Goal: Information Seeking & Learning: Find specific fact

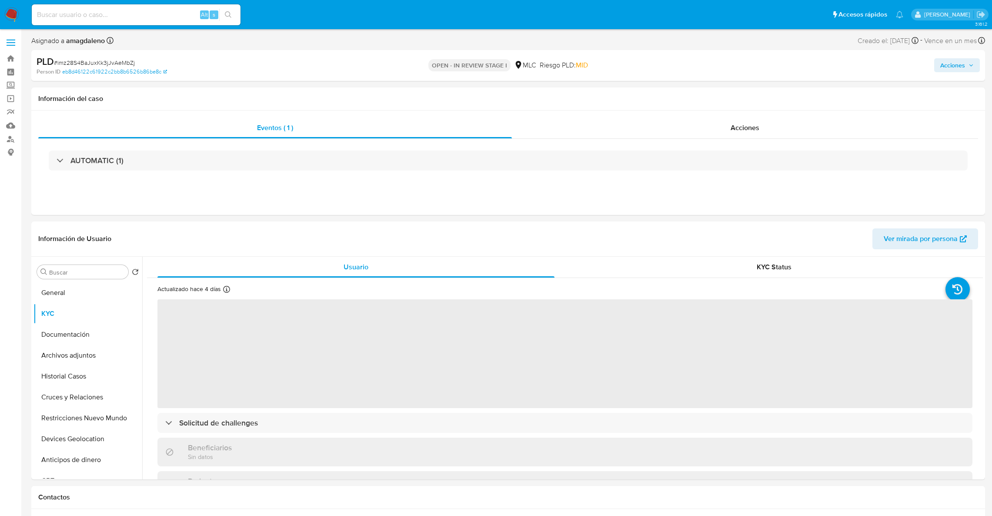
select select "10"
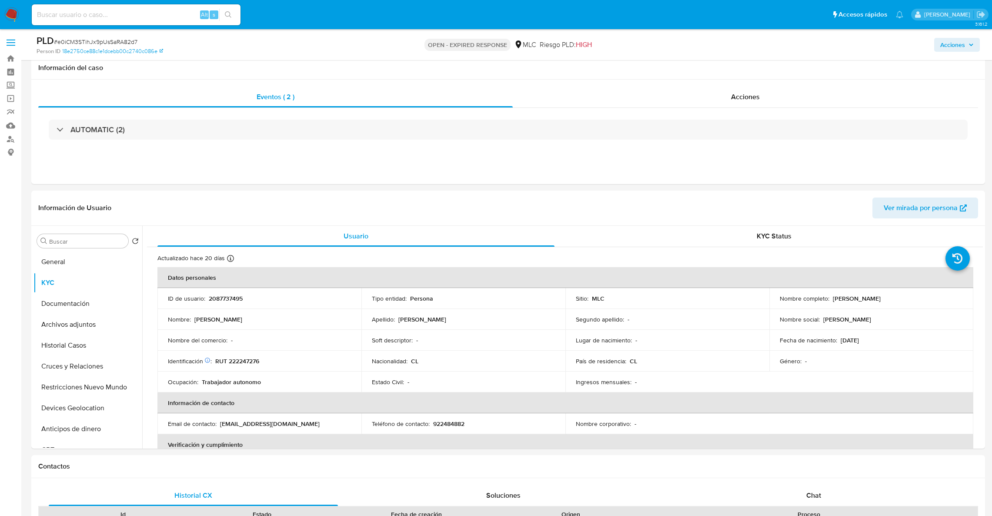
select select "10"
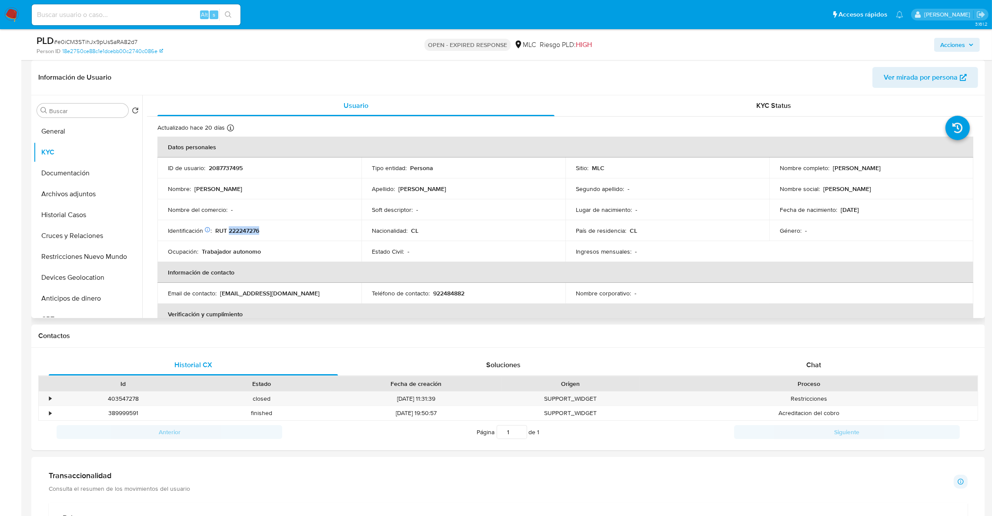
scroll to position [110, 0]
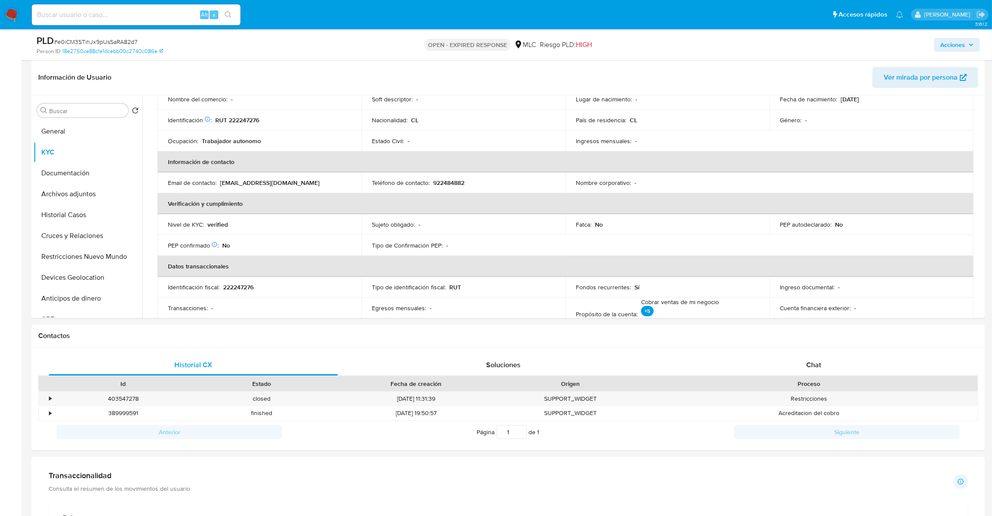
click at [987, 182] on main "3.161.2 Asignado a aggodoy Asignado el: 12/08/2025 16:40:58 Creado el: 12/08/20…" at bounding box center [496, 491] width 992 height 1243
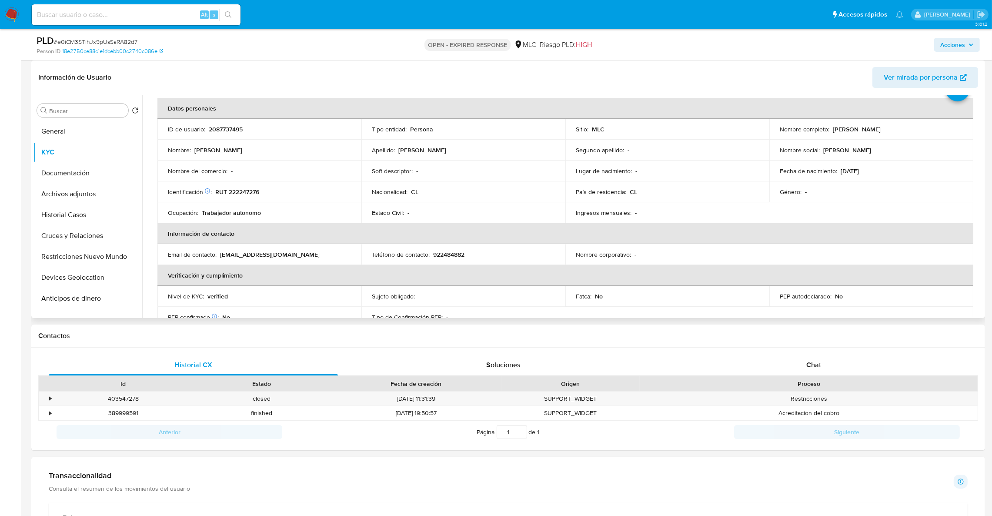
scroll to position [0, 0]
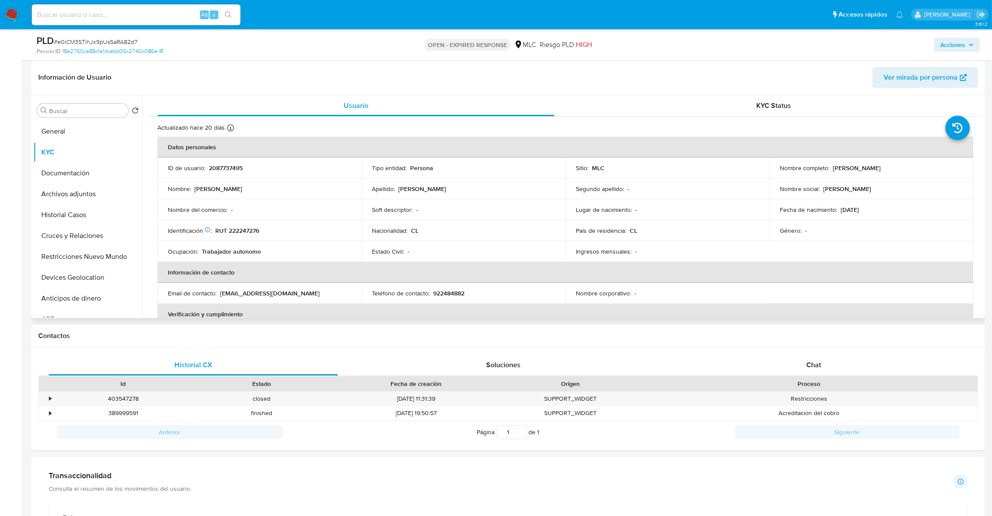
click at [246, 232] on p "RUT 222247276" at bounding box center [237, 231] width 44 height 8
click at [251, 234] on p "RUT 222247276" at bounding box center [237, 231] width 44 height 8
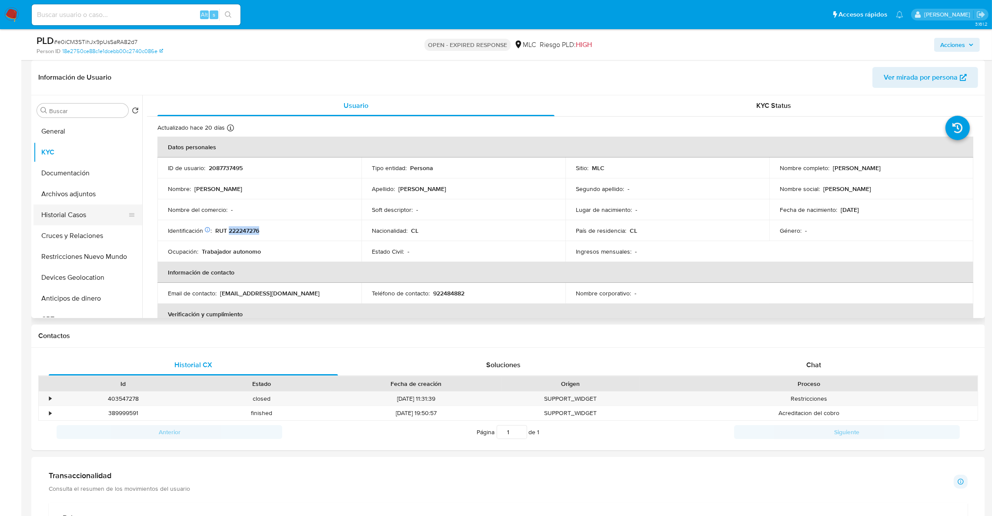
click at [49, 216] on button "Historial Casos" at bounding box center [84, 214] width 102 height 21
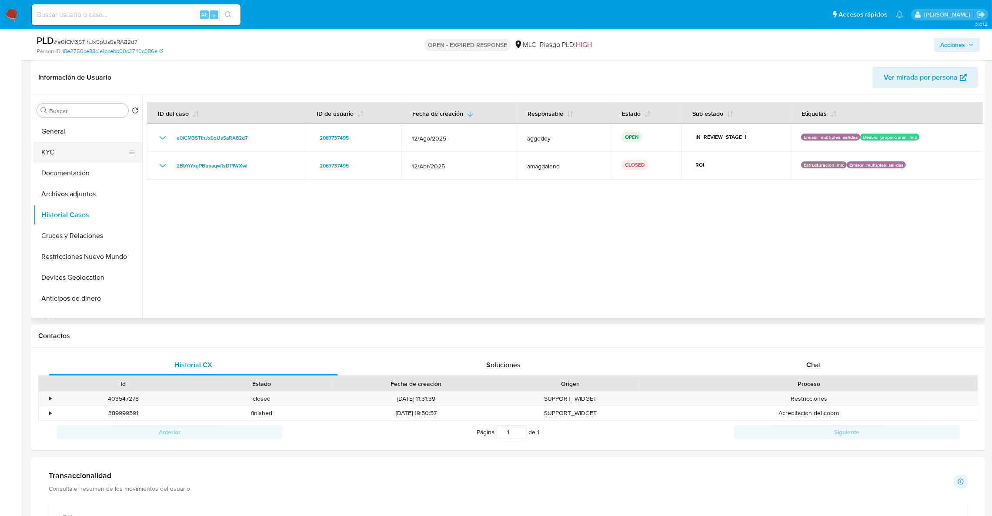
click at [74, 151] on button "KYC" at bounding box center [84, 152] width 102 height 21
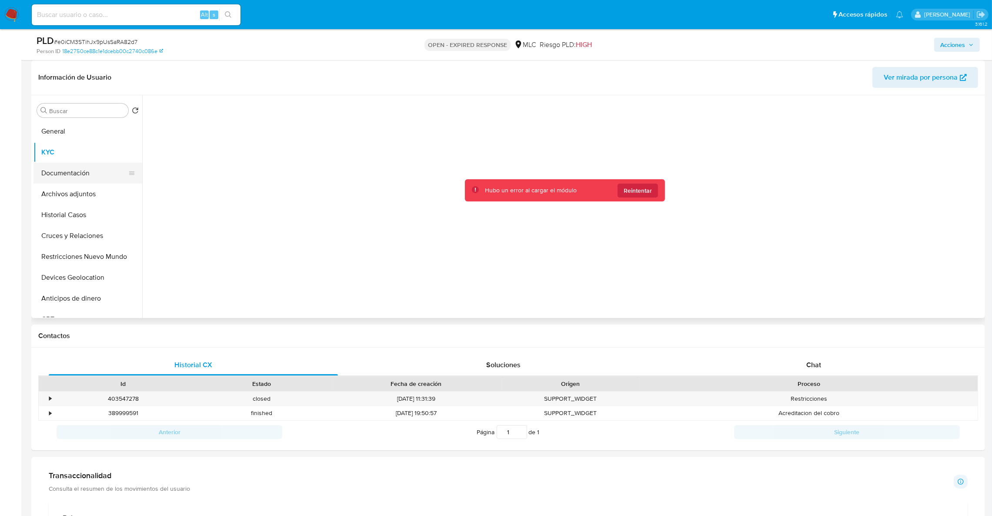
click at [88, 178] on button "Documentación" at bounding box center [84, 173] width 102 height 21
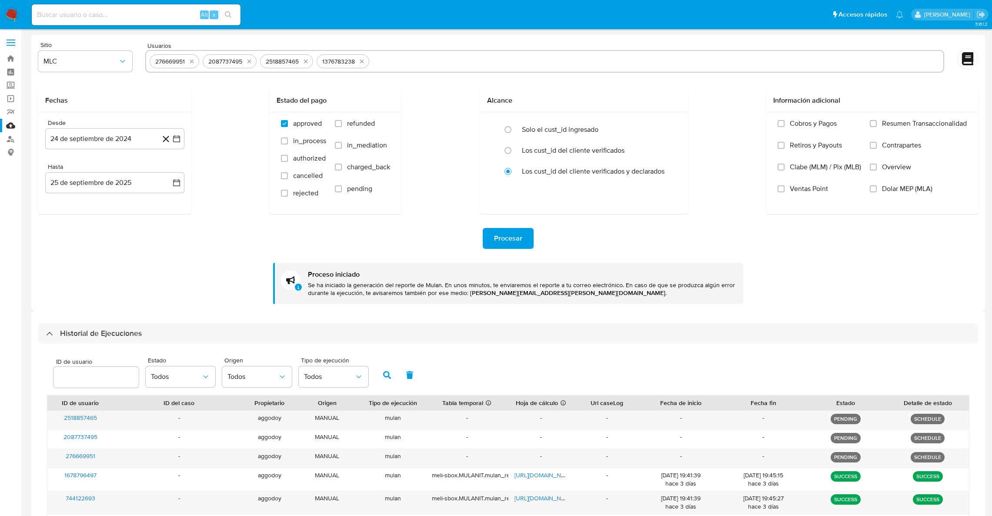
select select "10"
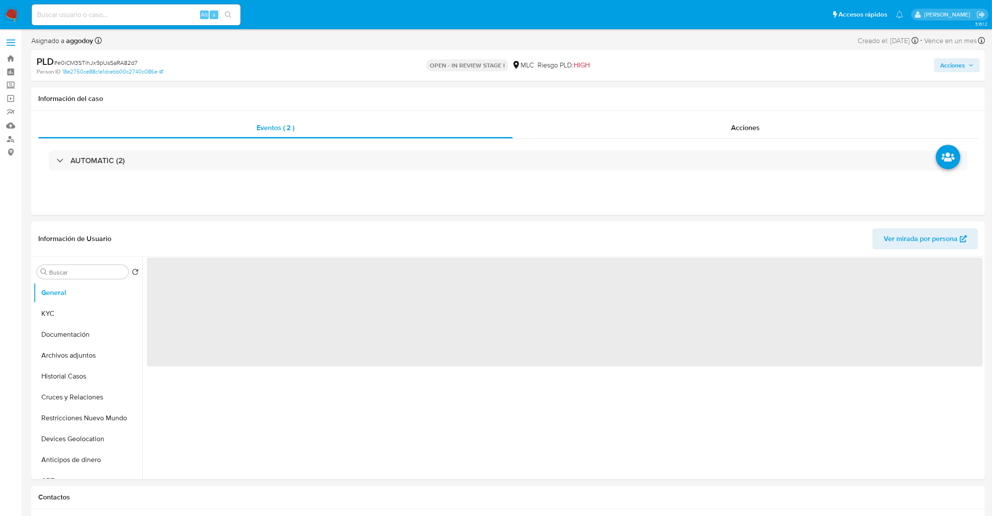
select select "10"
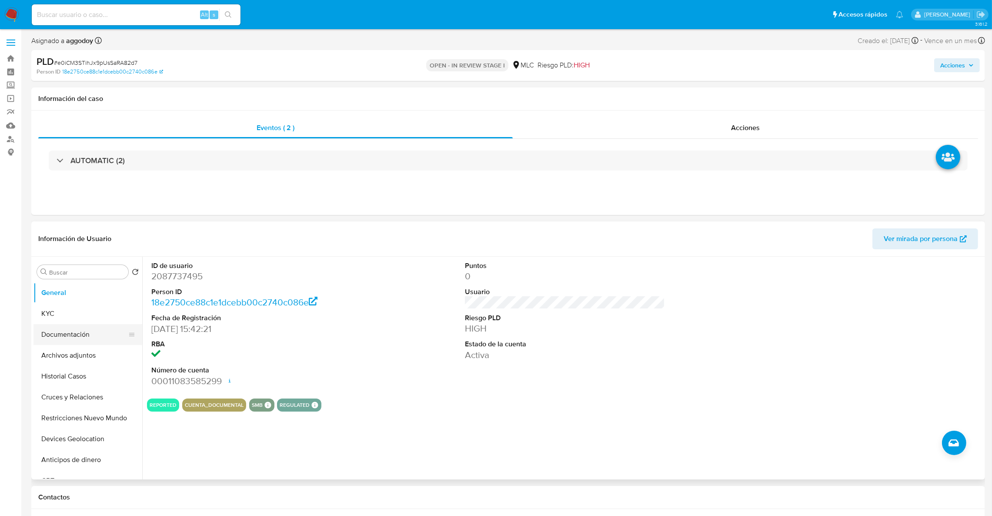
click at [43, 324] on button "Documentación" at bounding box center [84, 334] width 102 height 21
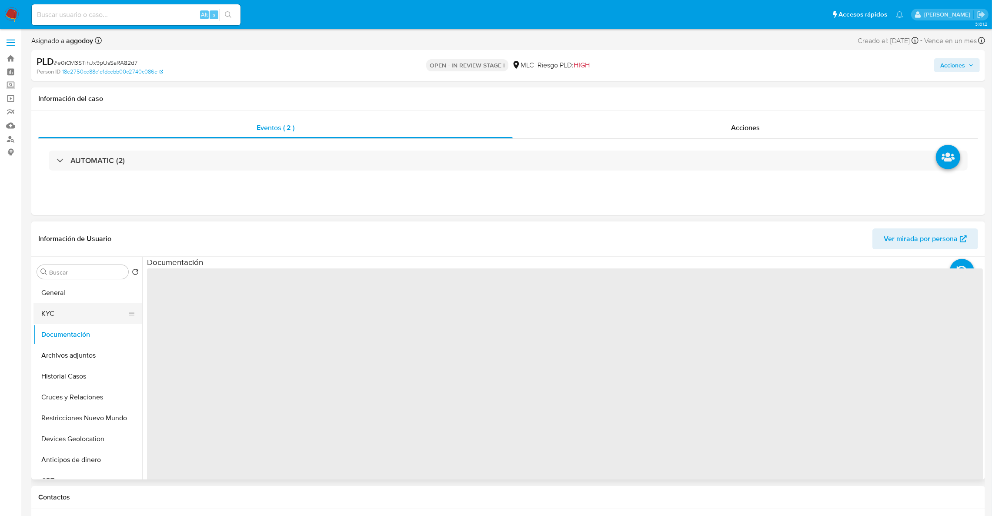
click at [45, 317] on button "KYC" at bounding box center [84, 313] width 102 height 21
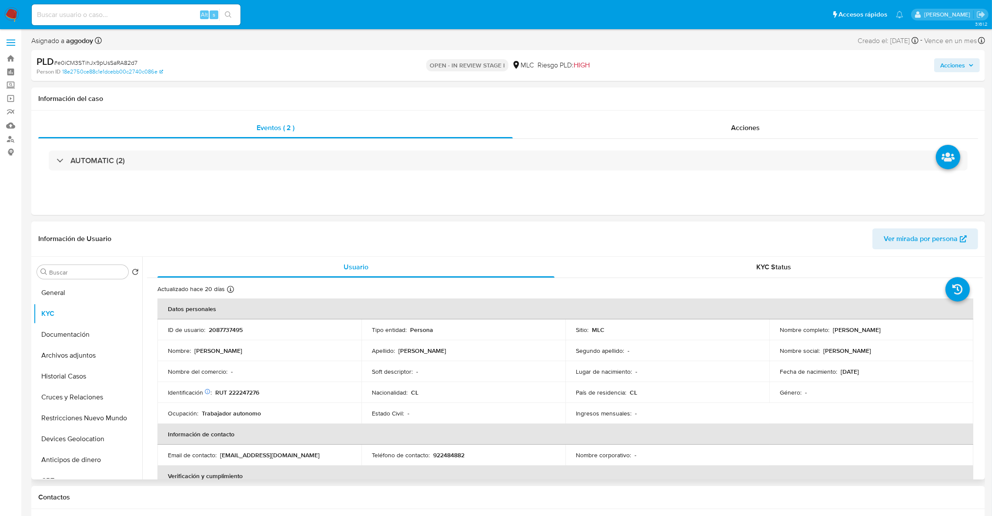
click at [246, 394] on p "RUT 222247276" at bounding box center [237, 392] width 44 height 8
copy p "222247276"
